Goal: Find specific page/section: Find specific page/section

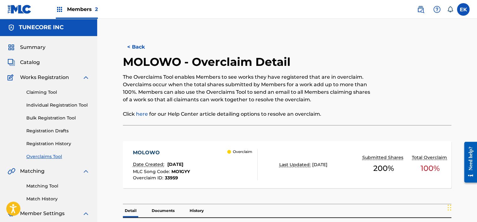
click at [133, 49] on button "< Back" at bounding box center [142, 47] width 38 height 16
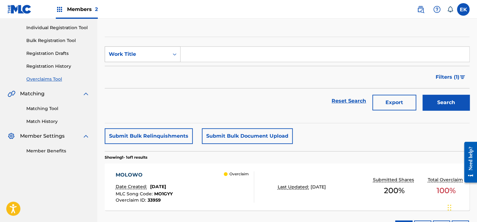
click at [175, 53] on icon "Search Form" at bounding box center [174, 54] width 6 height 6
click at [160, 71] on div "MLC Song Code" at bounding box center [142, 70] width 75 height 16
click at [194, 52] on input "Search Form" at bounding box center [324, 54] width 289 height 15
paste input "CK9987"
type input "CK9987"
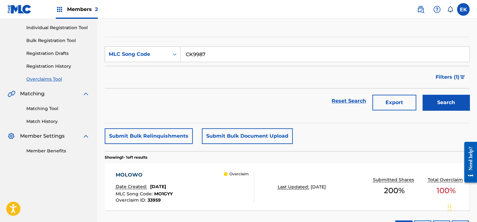
click at [437, 98] on button "Search" at bounding box center [445, 103] width 47 height 16
click at [209, 181] on div "CHAOTIC Date Created: [DATE] MLC Song Code : CK9987 Overclaim ID : 33938 Overcl…" at bounding box center [185, 186] width 138 height 31
